Goal: Task Accomplishment & Management: Manage account settings

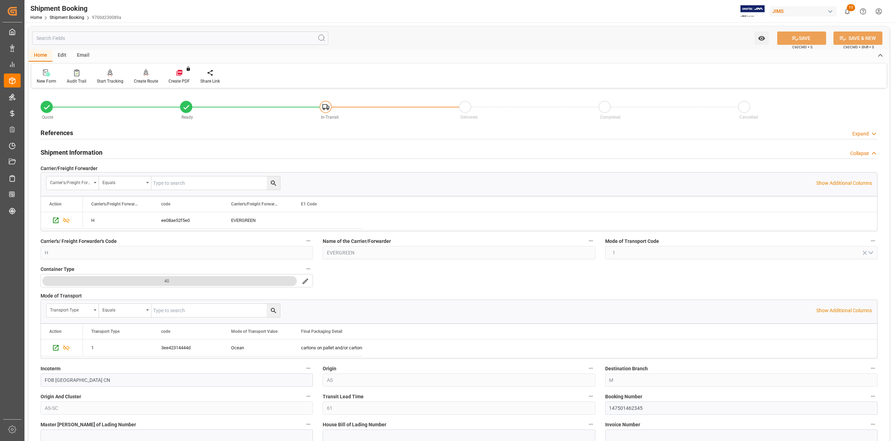
scroll to position [47, 0]
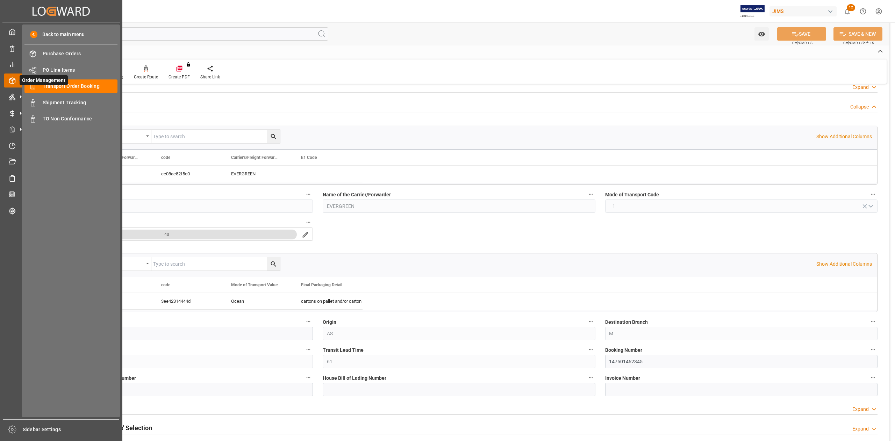
click at [7, 80] on div at bounding box center [10, 80] width 12 height 7
click at [71, 81] on div "Transport Order Booking Transport Order Booking" at bounding box center [70, 86] width 93 height 14
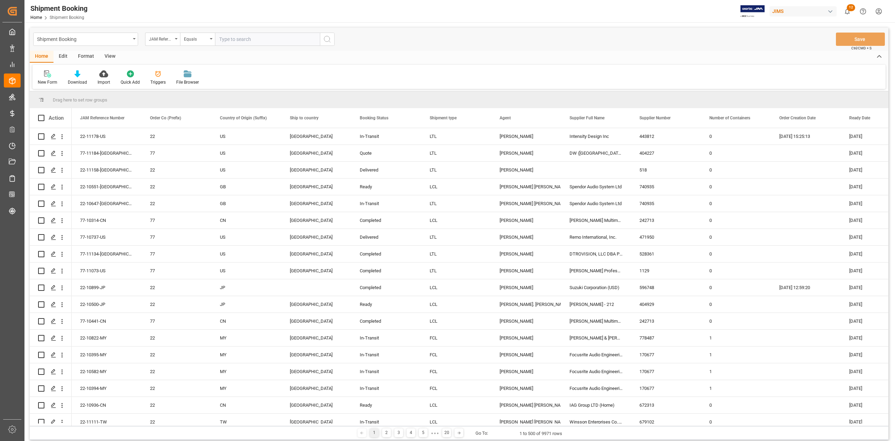
click at [250, 37] on input "text" at bounding box center [267, 39] width 105 height 13
type input "77-10477-ID"
click at [332, 41] on button "search button" at bounding box center [327, 39] width 15 height 13
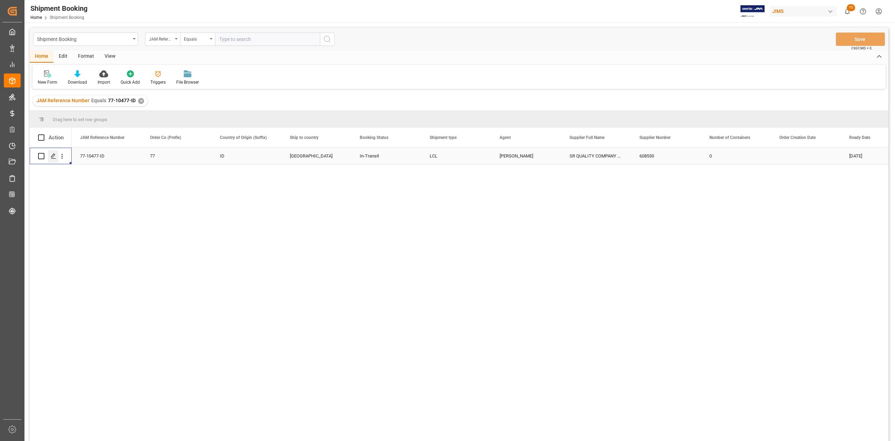
click at [54, 156] on icon "Press SPACE to select this row." at bounding box center [54, 156] width 6 height 6
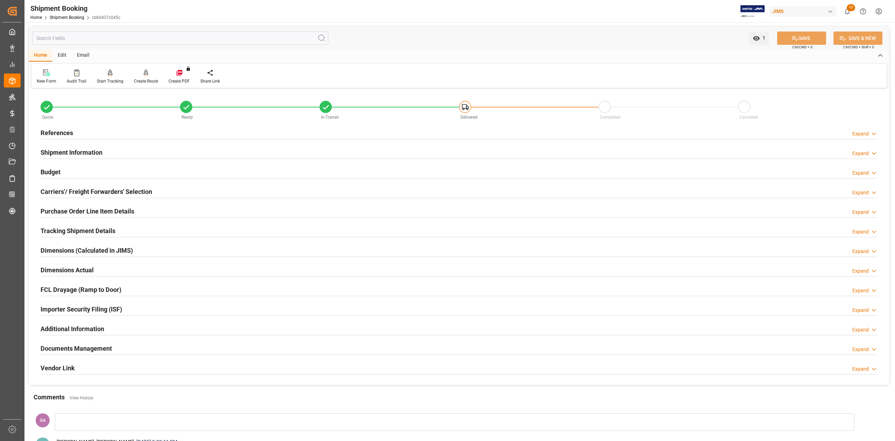
click at [97, 352] on h2 "Documents Management" at bounding box center [76, 347] width 71 height 9
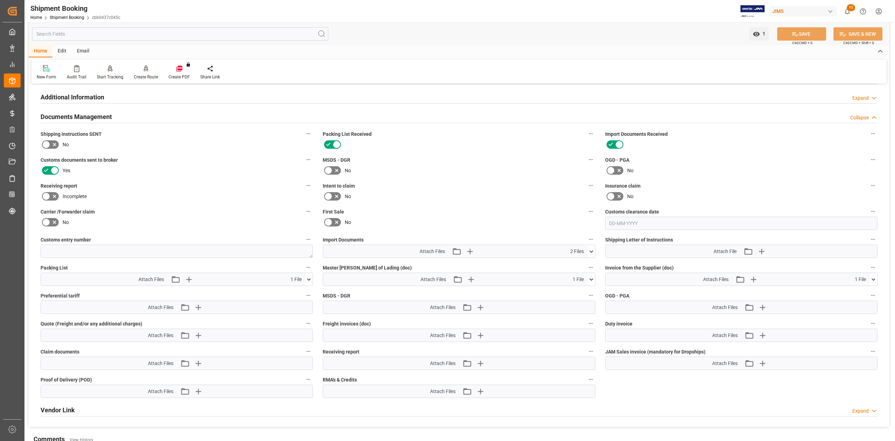
scroll to position [233, 0]
click at [875, 280] on icon at bounding box center [873, 277] width 7 height 7
click at [863, 293] on icon at bounding box center [862, 291] width 4 height 6
click at [766, 279] on icon "button" at bounding box center [762, 277] width 11 height 11
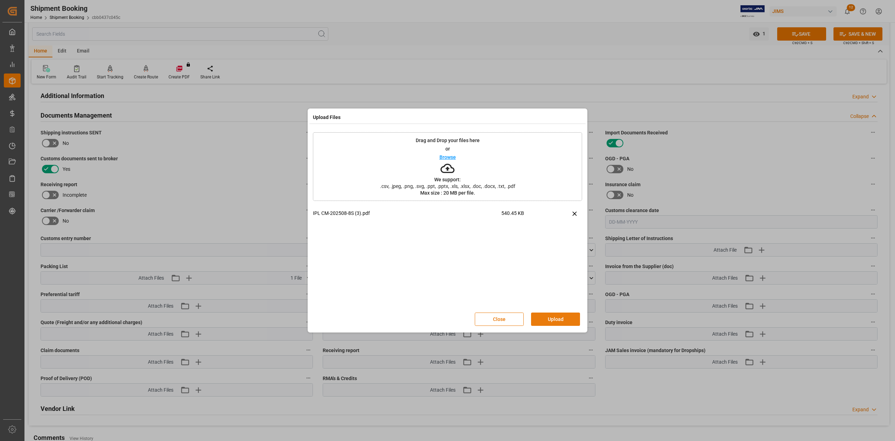
click at [567, 322] on button "Upload" at bounding box center [555, 318] width 49 height 13
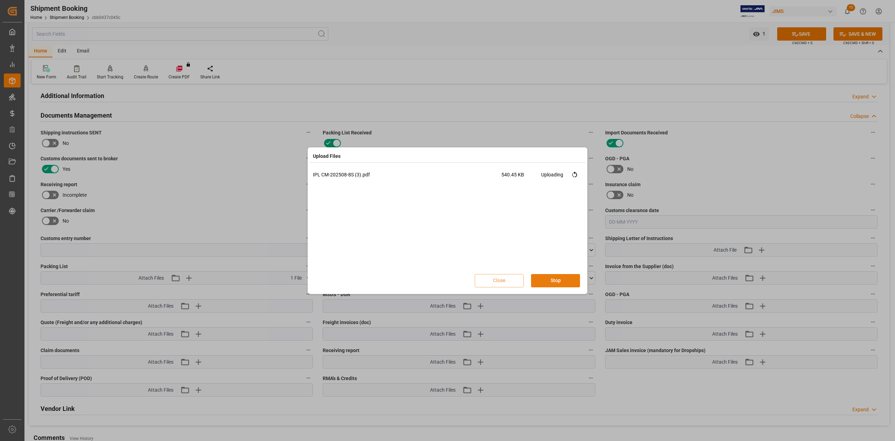
click at [563, 282] on button "Stop" at bounding box center [555, 280] width 49 height 13
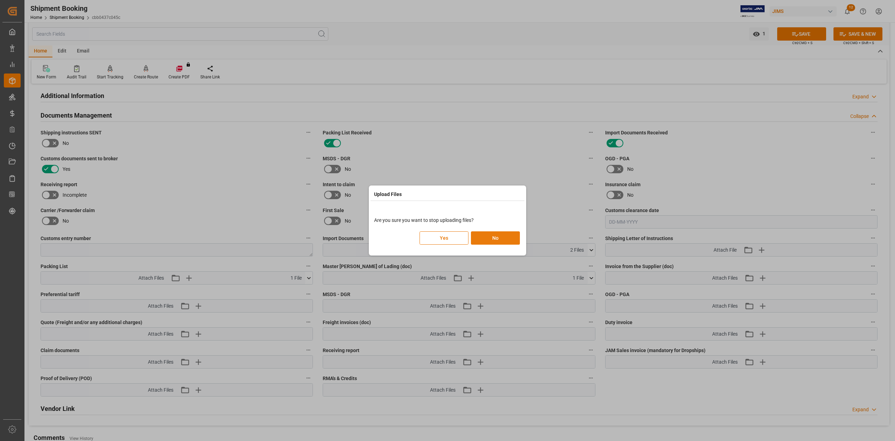
click at [487, 239] on button "No" at bounding box center [495, 237] width 49 height 13
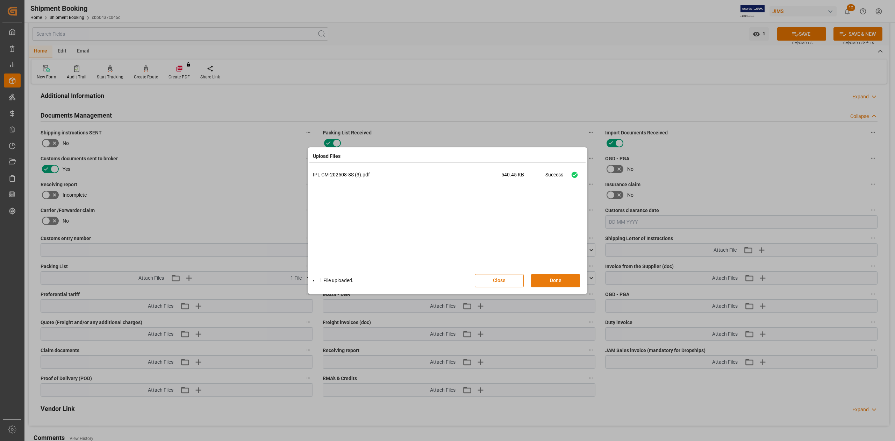
click at [568, 282] on button "Done" at bounding box center [555, 280] width 49 height 13
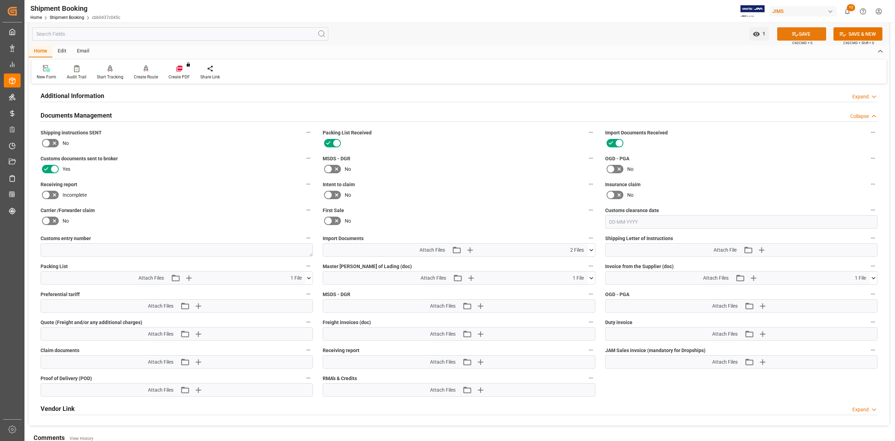
click at [786, 33] on button "SAVE" at bounding box center [801, 33] width 49 height 13
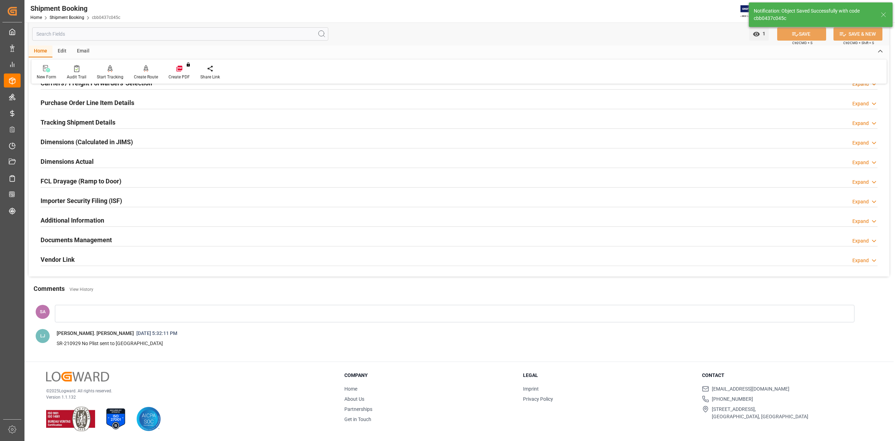
scroll to position [109, 0]
